Goal: Task Accomplishment & Management: Manage account settings

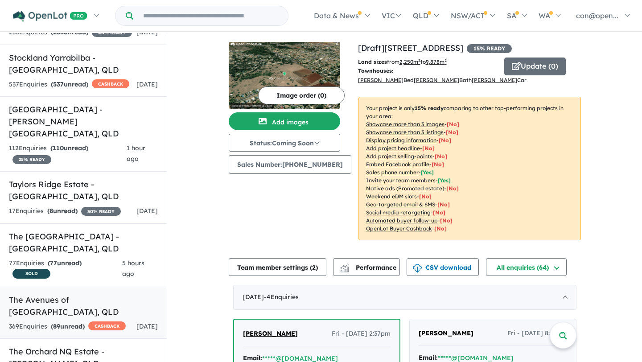
scroll to position [3203, 0]
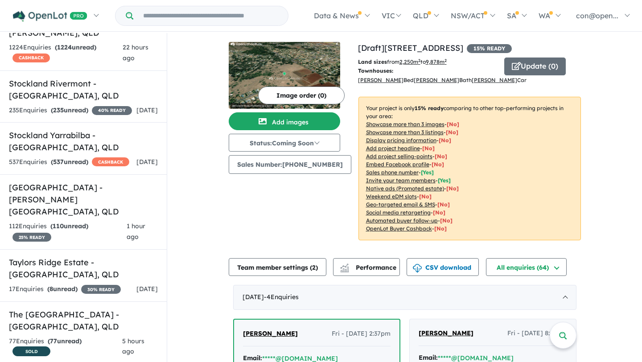
scroll to position [3183, 0]
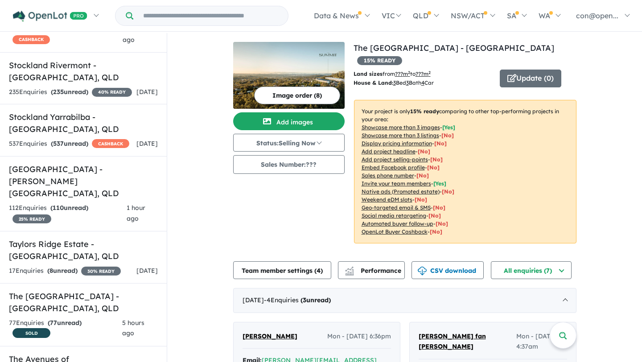
scroll to position [24, 0]
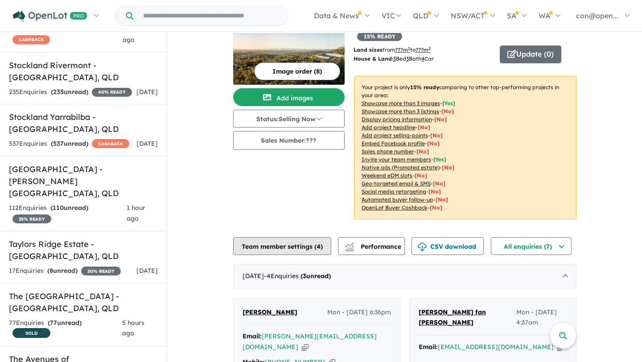
click at [281, 237] on button "Team member settings ( 4 )" at bounding box center [282, 246] width 98 height 18
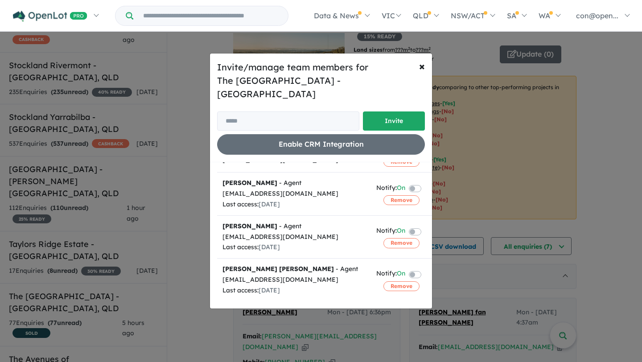
scroll to position [54, 69]
click at [425, 226] on label at bounding box center [426, 231] width 2 height 11
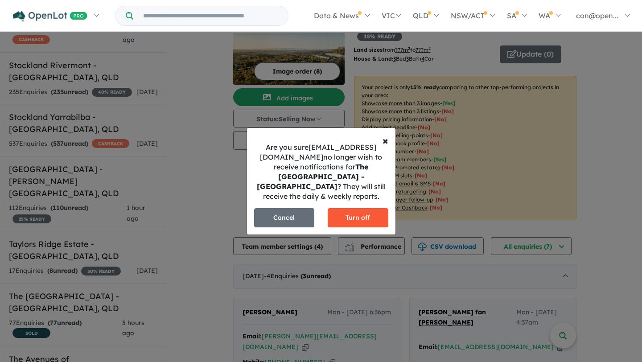
click at [354, 215] on button "Turn off" at bounding box center [358, 217] width 61 height 19
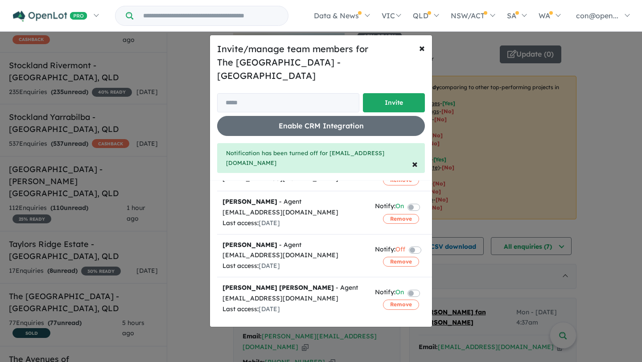
click at [423, 287] on label at bounding box center [424, 292] width 2 height 11
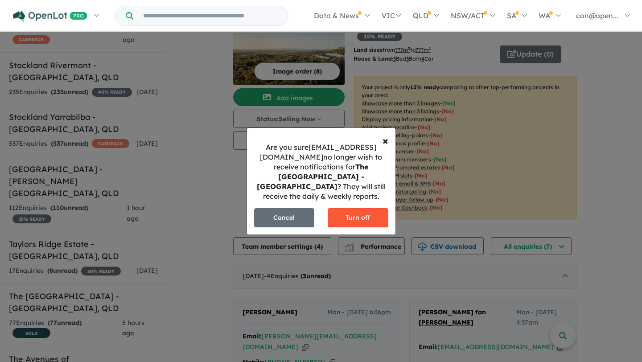
click at [365, 213] on button "Turn off" at bounding box center [358, 217] width 61 height 19
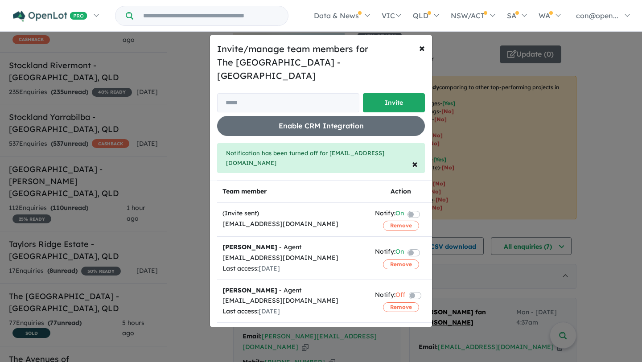
scroll to position [9, 0]
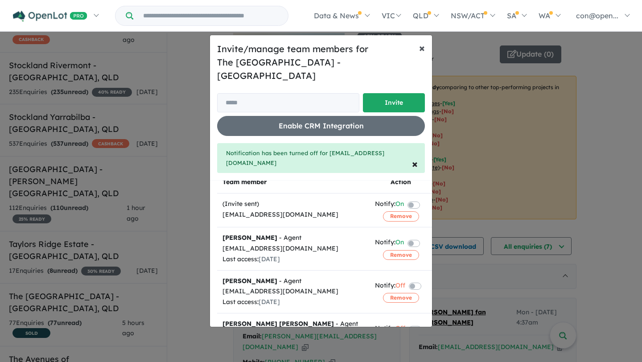
click at [422, 54] on span "×" at bounding box center [422, 47] width 6 height 13
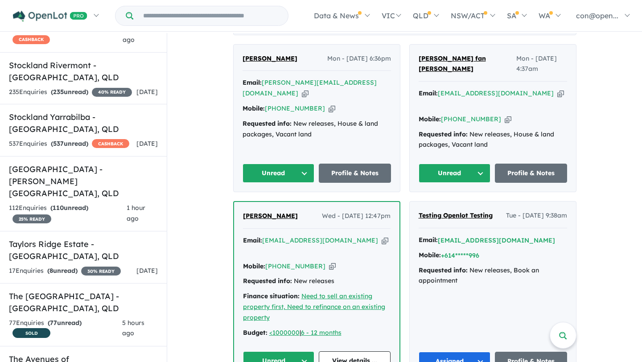
scroll to position [290, 0]
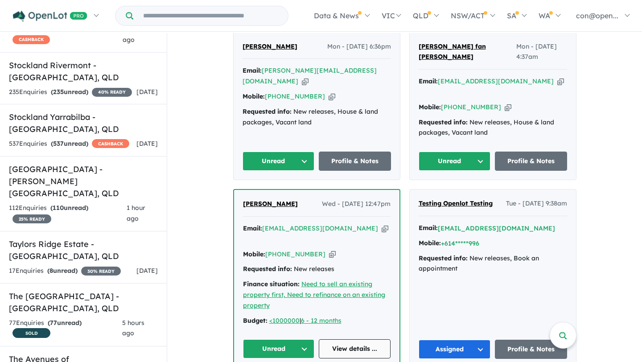
click at [361, 339] on link "View details ..." at bounding box center [355, 348] width 72 height 19
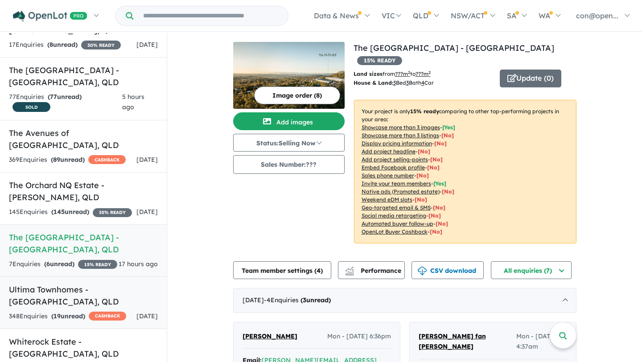
scroll to position [1, 0]
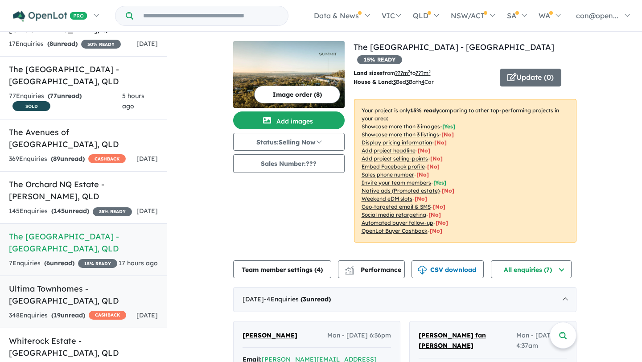
click at [81, 283] on h5 "Ultima Townhomes - Redbank Plains , QLD" at bounding box center [83, 295] width 149 height 24
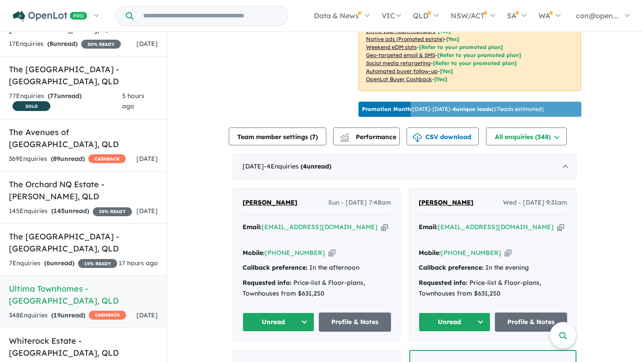
scroll to position [245, 0]
